Goal: Task Accomplishment & Management: Complete application form

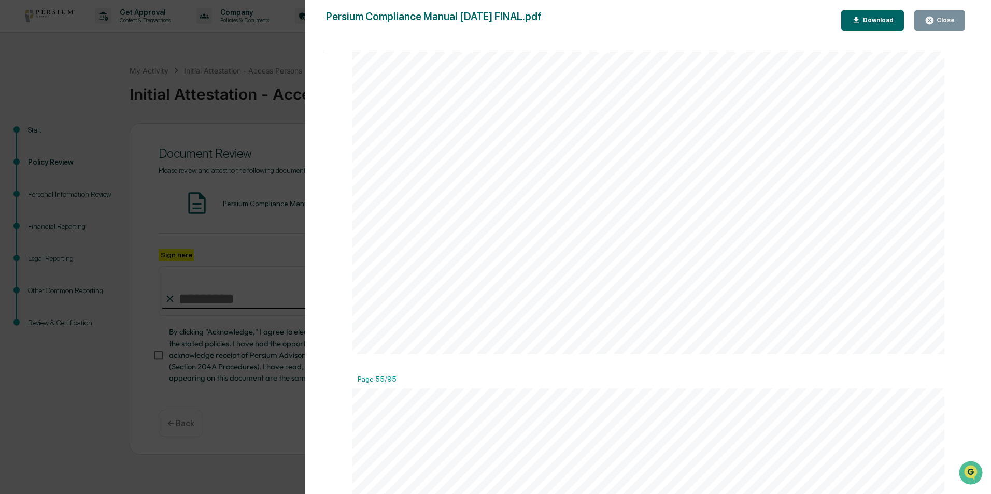
scroll to position [43098, 0]
click at [937, 19] on div "Close" at bounding box center [944, 20] width 20 height 7
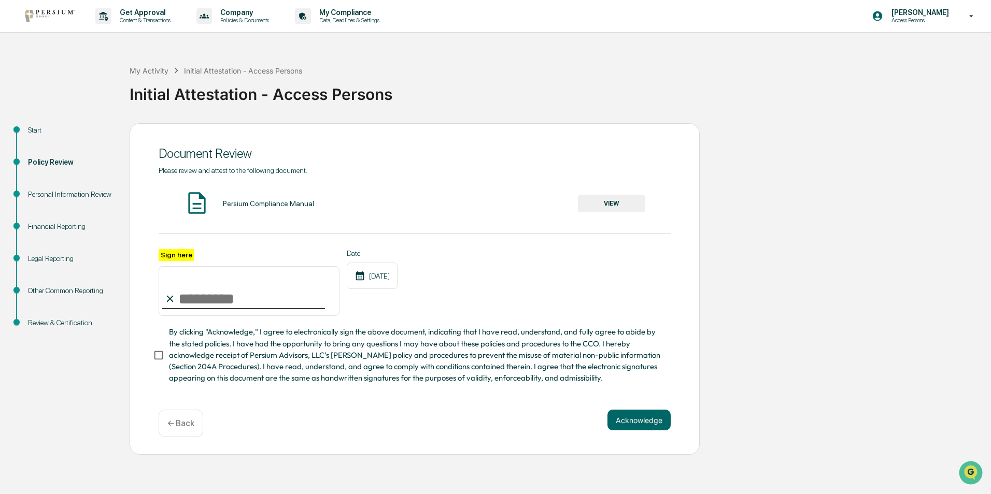
click at [173, 254] on label "Sign here" at bounding box center [176, 255] width 35 height 12
click at [173, 266] on input "Sign here" at bounding box center [249, 291] width 181 height 50
type input "**********"
click at [638, 431] on button "Acknowledge" at bounding box center [638, 420] width 63 height 21
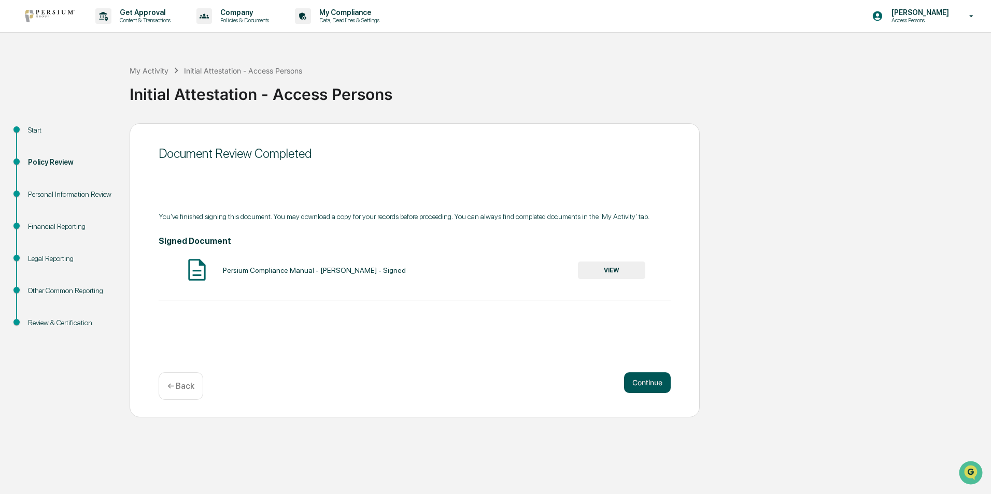
click at [640, 382] on button "Continue" at bounding box center [647, 383] width 47 height 21
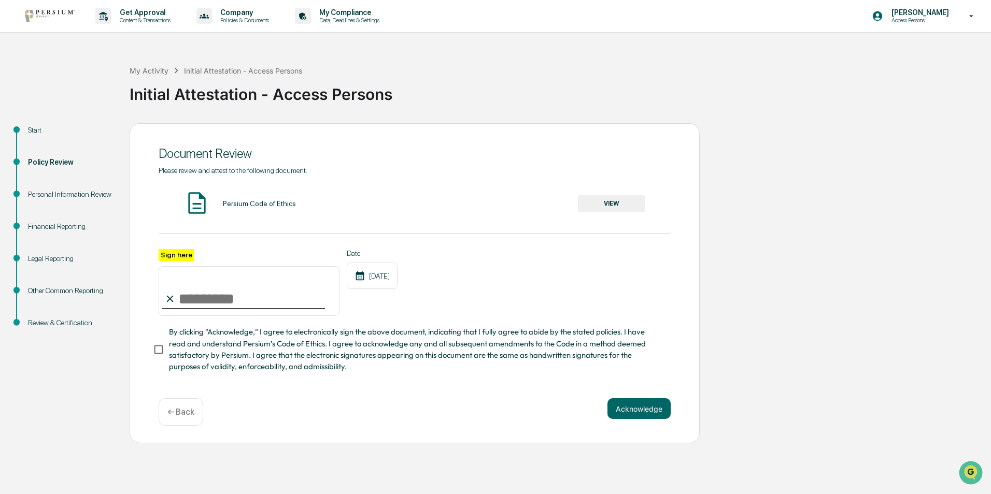
drag, startPoint x: 191, startPoint y: 303, endPoint x: 243, endPoint y: 312, distance: 52.7
click at [191, 303] on input "Sign here" at bounding box center [249, 291] width 181 height 50
type input "**********"
click at [652, 418] on button "Acknowledge" at bounding box center [638, 408] width 63 height 21
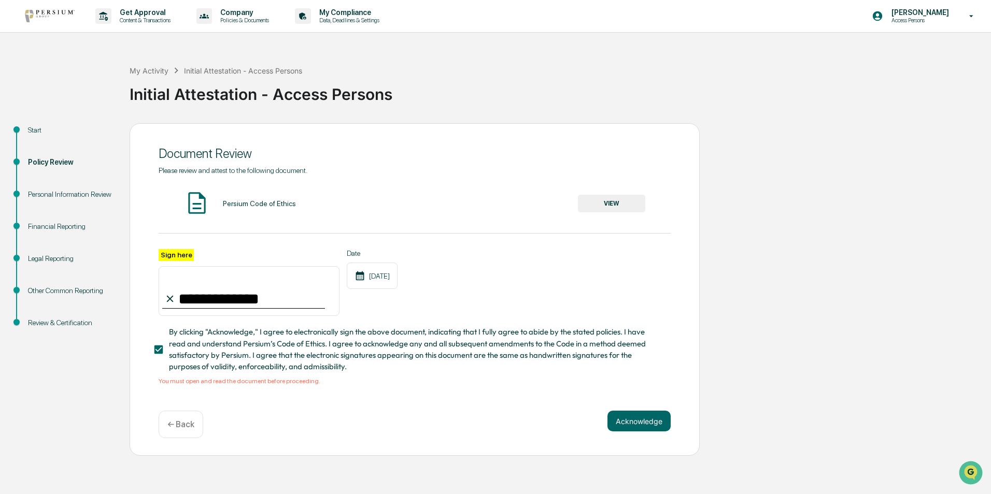
click at [616, 199] on button "VIEW" at bounding box center [611, 204] width 67 height 18
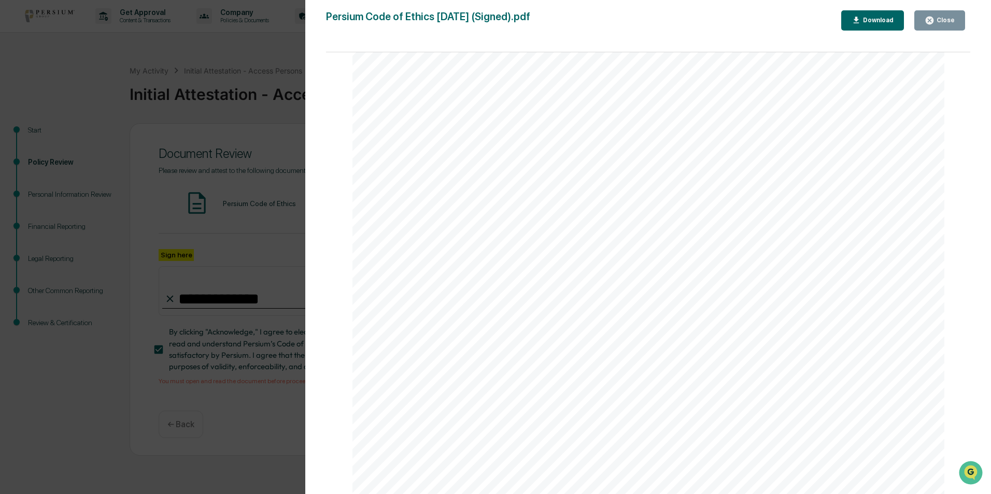
scroll to position [1585, 0]
click at [883, 19] on div "Download" at bounding box center [877, 20] width 33 height 7
drag, startPoint x: 949, startPoint y: 20, endPoint x: 768, endPoint y: 37, distance: 181.7
click at [949, 20] on div "Close" at bounding box center [944, 20] width 20 height 7
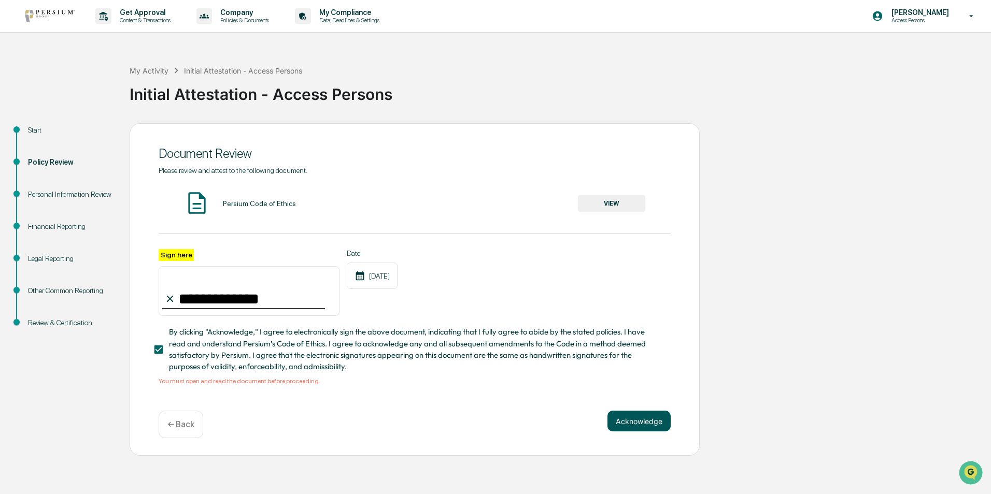
click at [636, 423] on button "Acknowledge" at bounding box center [638, 421] width 63 height 21
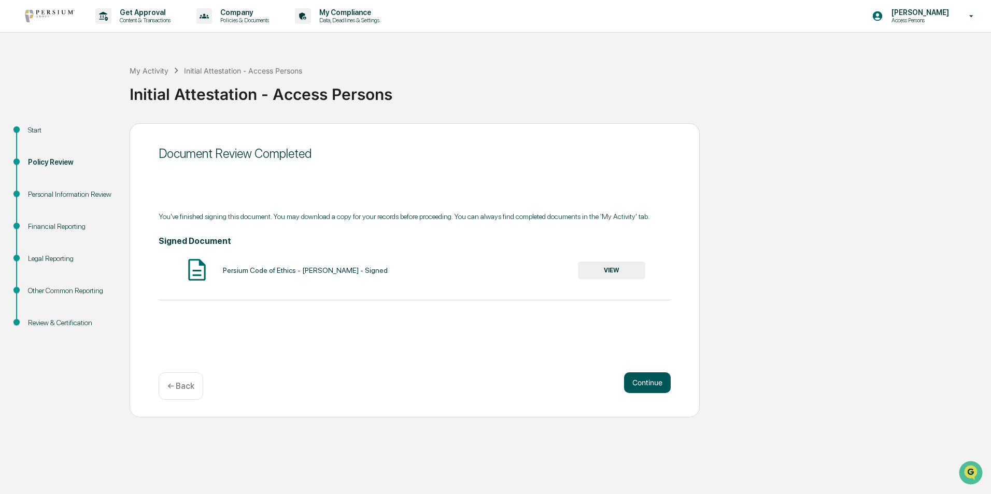
click at [647, 384] on button "Continue" at bounding box center [647, 383] width 47 height 21
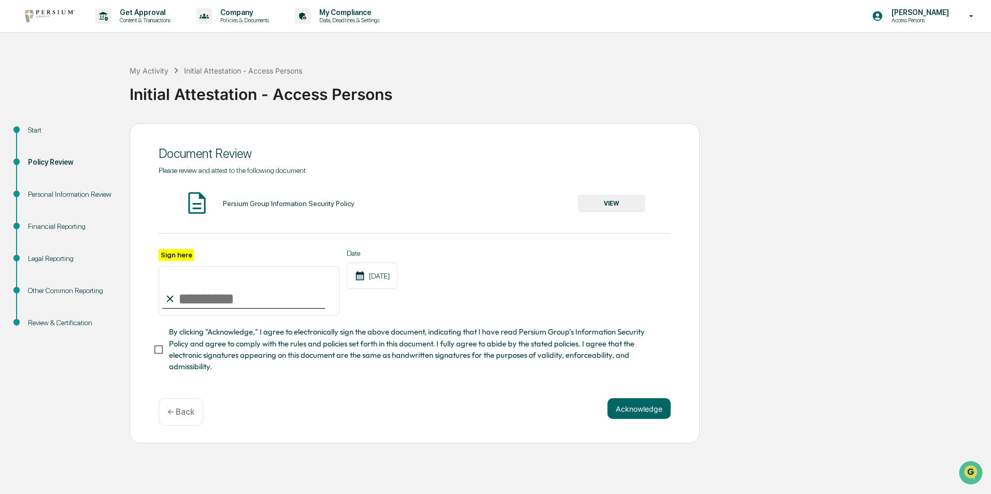
click at [611, 205] on button "VIEW" at bounding box center [611, 204] width 67 height 18
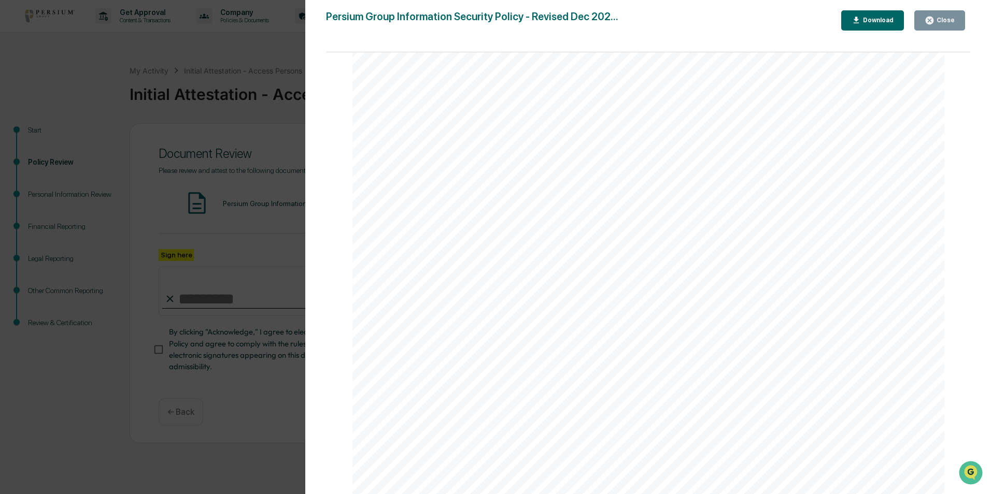
scroll to position [863, 0]
click at [882, 18] on div "Download" at bounding box center [877, 20] width 33 height 7
click at [950, 19] on div "Close" at bounding box center [944, 20] width 20 height 7
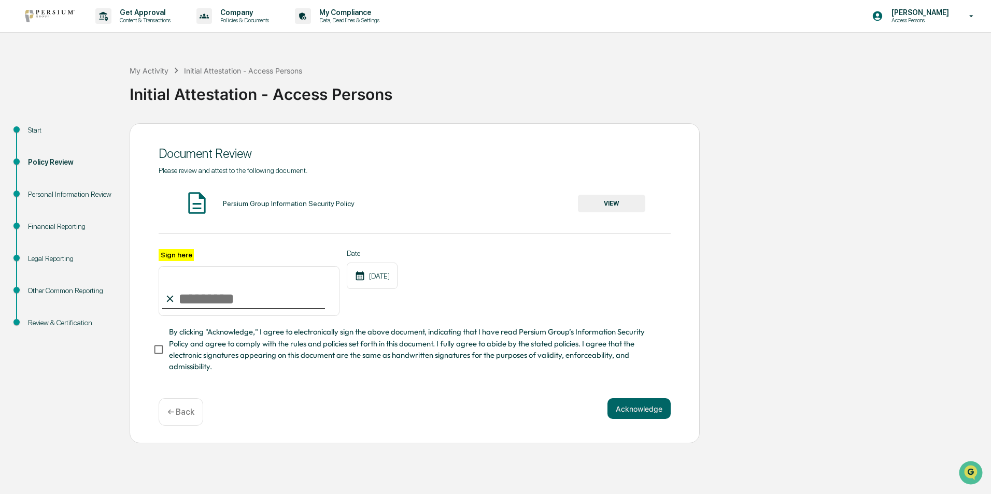
click at [187, 300] on input "Sign here" at bounding box center [249, 291] width 181 height 50
type input "**********"
click at [635, 416] on button "Acknowledge" at bounding box center [638, 408] width 63 height 21
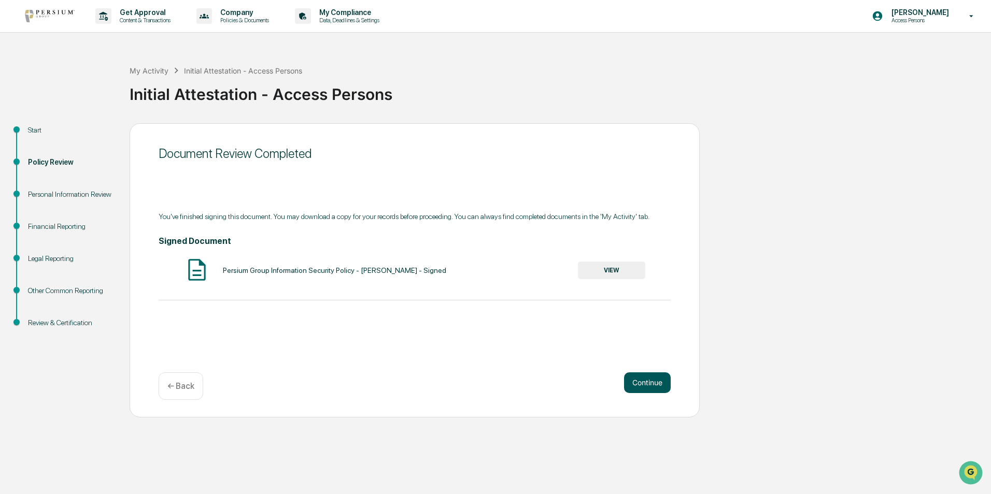
click at [648, 382] on button "Continue" at bounding box center [647, 383] width 47 height 21
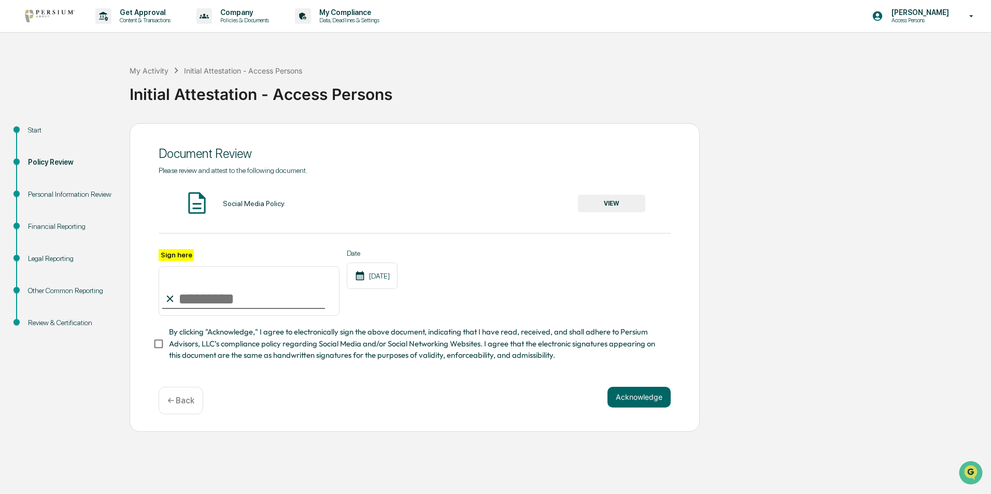
click at [623, 202] on button "VIEW" at bounding box center [611, 204] width 67 height 18
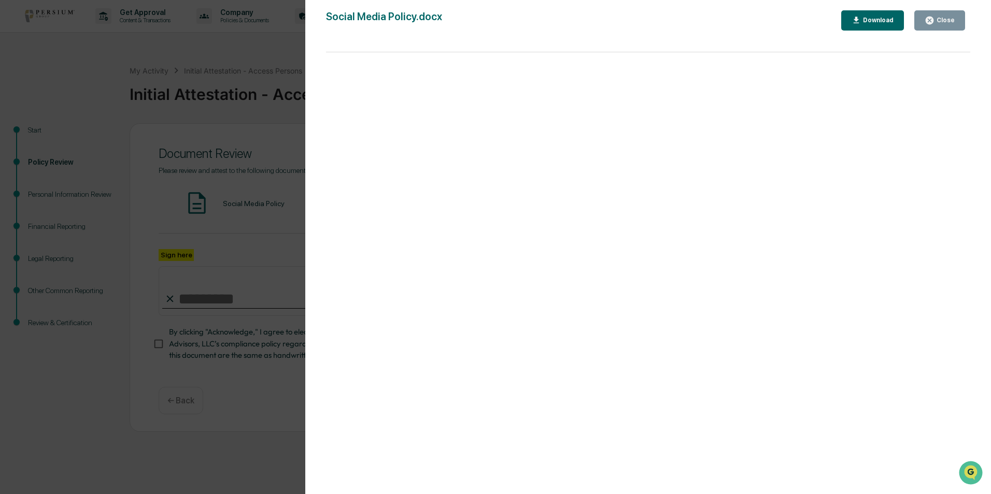
click at [943, 17] on div "Close" at bounding box center [944, 20] width 20 height 7
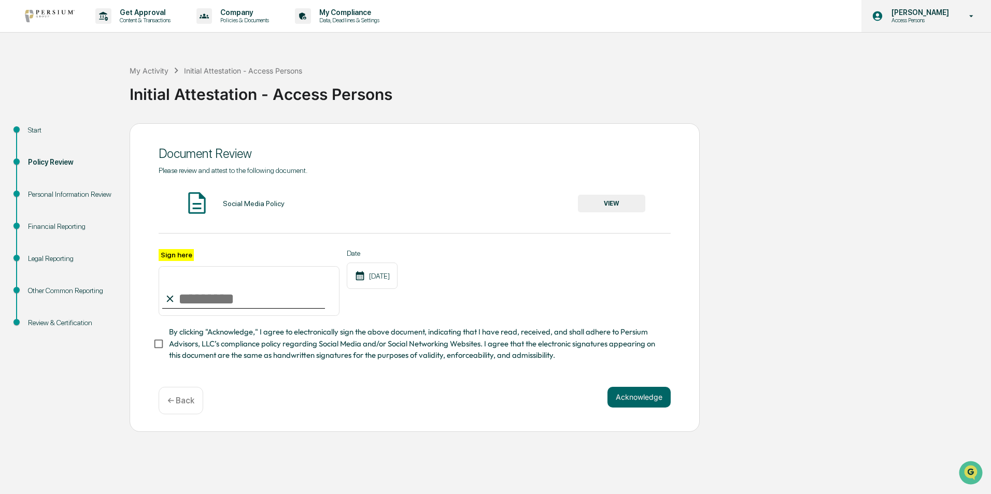
click at [976, 12] on icon at bounding box center [971, 16] width 18 height 10
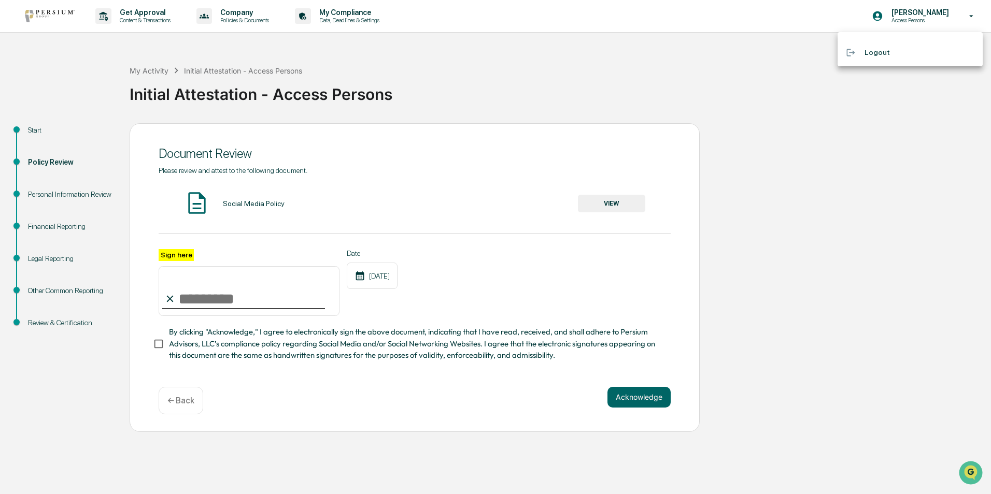
click at [880, 50] on li "Logout" at bounding box center [909, 52] width 145 height 19
